Goal: Transaction & Acquisition: Purchase product/service

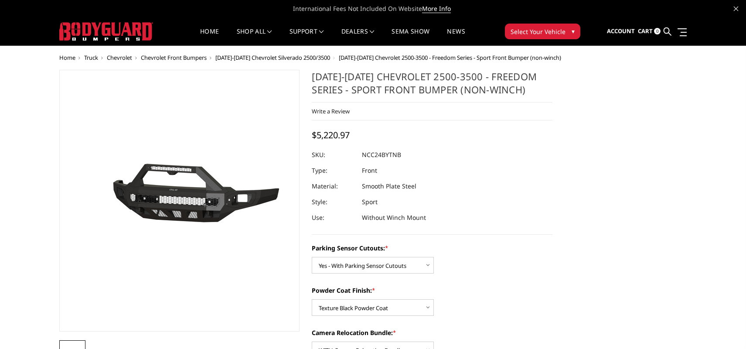
select select "2972"
select select "2974"
select select "2975"
click at [358, 27] on nav "Home shop all Bronco [DATE]-[DATE] Bronco Front [DATE]-[DATE] Bronco Rear [DATE…" at bounding box center [332, 31] width 333 height 28
click at [355, 56] on link "Become a Dealer" at bounding box center [382, 58] width 93 height 17
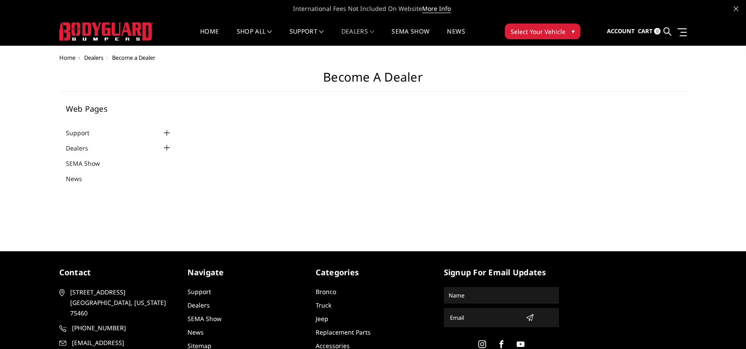
select select "US"
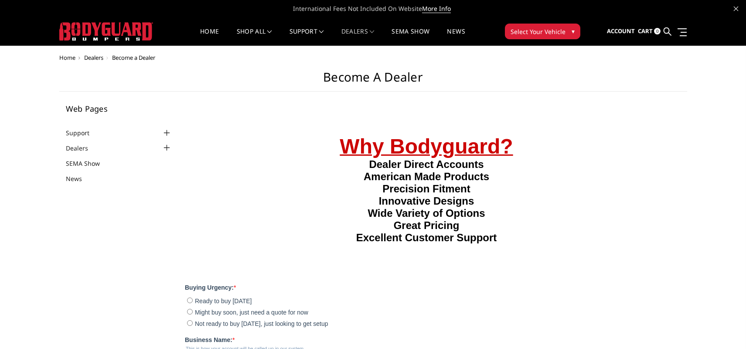
click at [166, 146] on div at bounding box center [166, 148] width 10 height 10
click at [91, 174] on link "SEMA Show" at bounding box center [88, 175] width 45 height 9
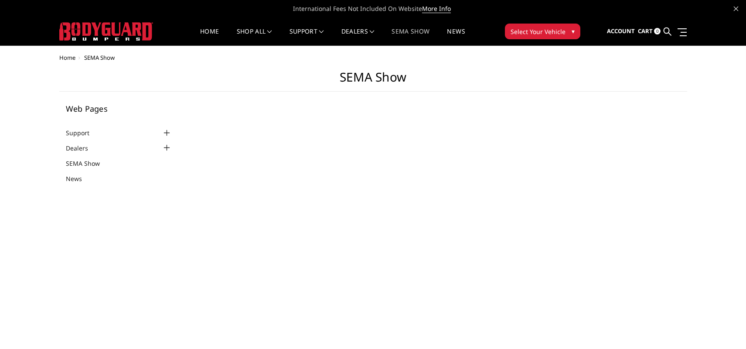
select select "US"
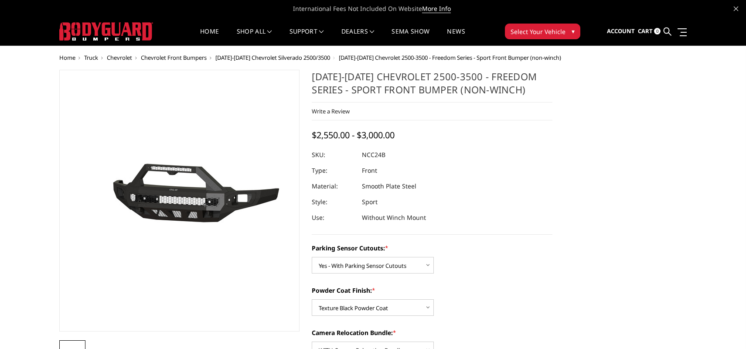
select select "2972"
select select "2974"
select select "2975"
click at [362, 311] on select "Choose Options Bare Metal Texture Black Powder Coat" at bounding box center [373, 307] width 122 height 17
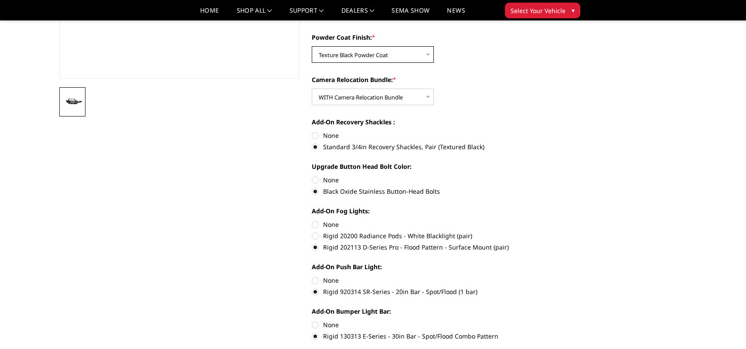
scroll to position [234, 0]
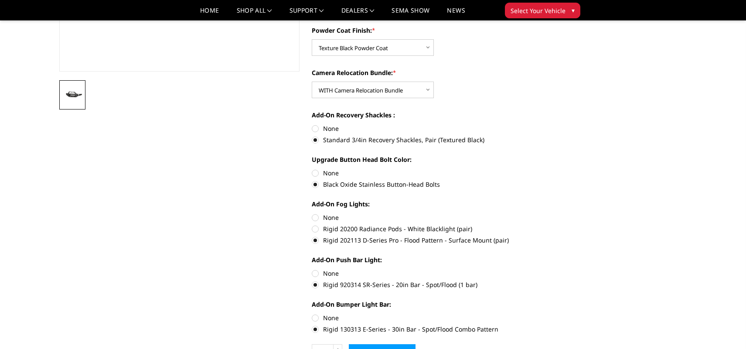
click at [326, 238] on label "Rigid 202113 D-Series Pro - Flood Pattern - Surface Mount (pair)" at bounding box center [432, 239] width 241 height 9
click at [552, 224] on input "Rigid 202113 D-Series Pro - Flood Pattern - Surface Mount (pair)" at bounding box center [552, 224] width 0 height 0
drag, startPoint x: 322, startPoint y: 240, endPoint x: 458, endPoint y: 238, distance: 136.4
click at [458, 238] on label "Rigid 202113 D-Series Pro - Flood Pattern - Surface Mount (pair)" at bounding box center [432, 239] width 241 height 9
click at [552, 224] on input "Rigid 202113 D-Series Pro - Flood Pattern - Surface Mount (pair)" at bounding box center [552, 224] width 0 height 0
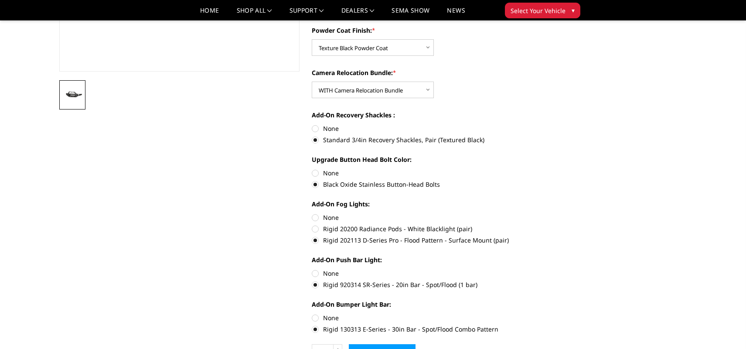
drag, startPoint x: 509, startPoint y: 238, endPoint x: 421, endPoint y: 236, distance: 88.5
click at [421, 236] on label "Rigid 202113 D-Series Pro - Flood Pattern - Surface Mount (pair)" at bounding box center [432, 239] width 241 height 9
click at [552, 224] on input "Rigid 202113 D-Series Pro - Flood Pattern - Surface Mount (pair)" at bounding box center [552, 224] width 0 height 0
drag, startPoint x: 584, startPoint y: 238, endPoint x: 368, endPoint y: 231, distance: 216.7
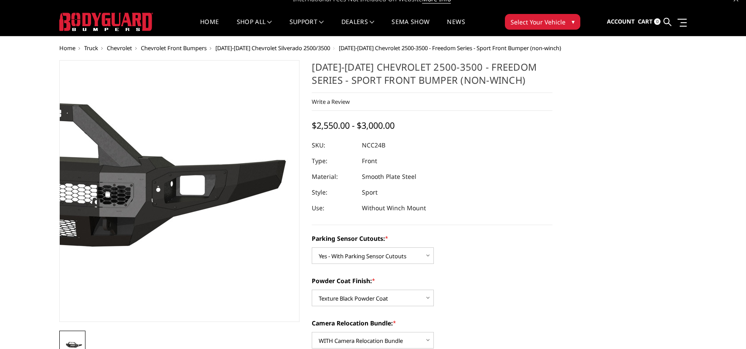
scroll to position [0, 0]
